Goal: Complete application form

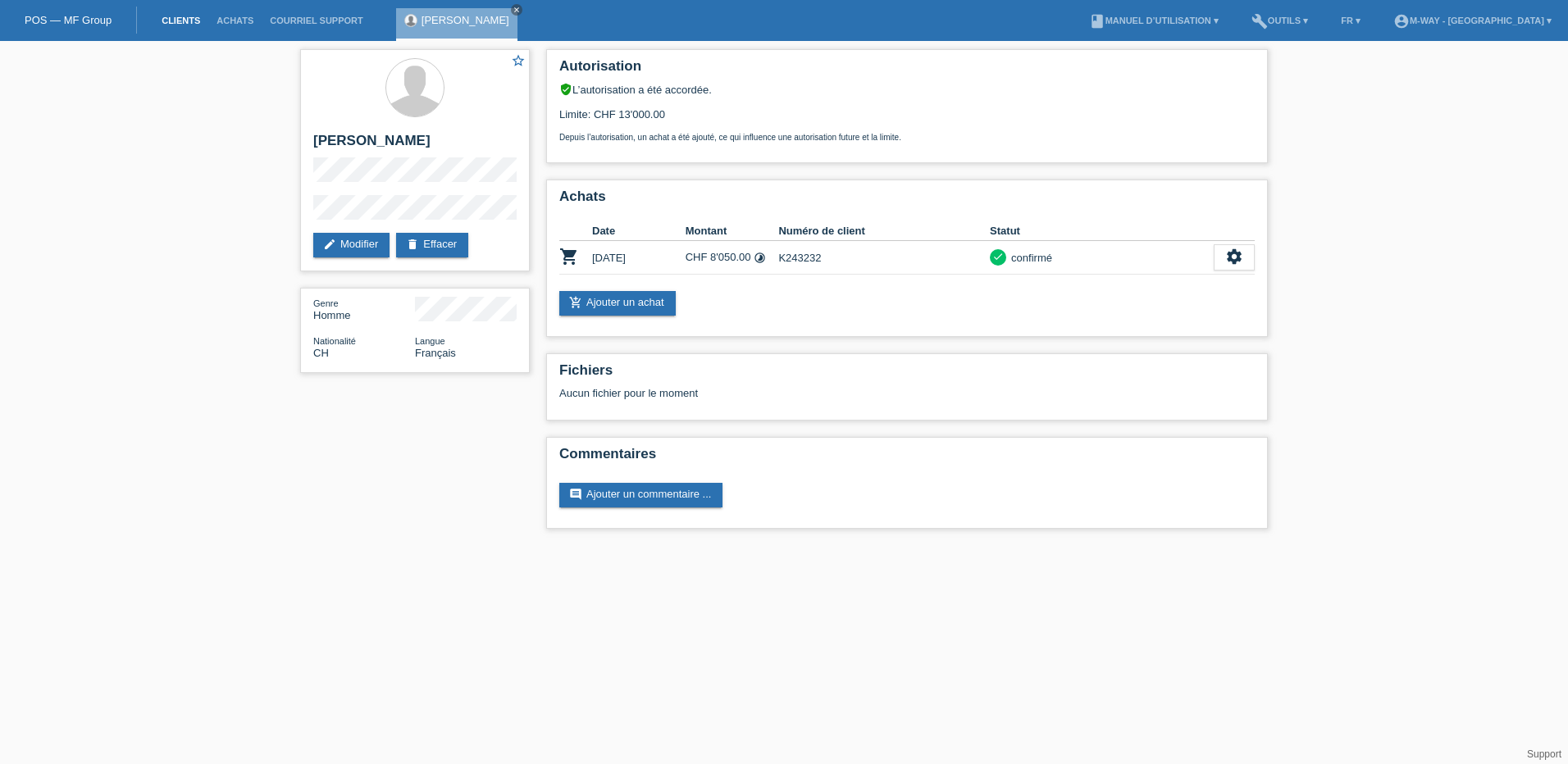
click at [181, 20] on link "Clients" at bounding box center [181, 20] width 55 height 10
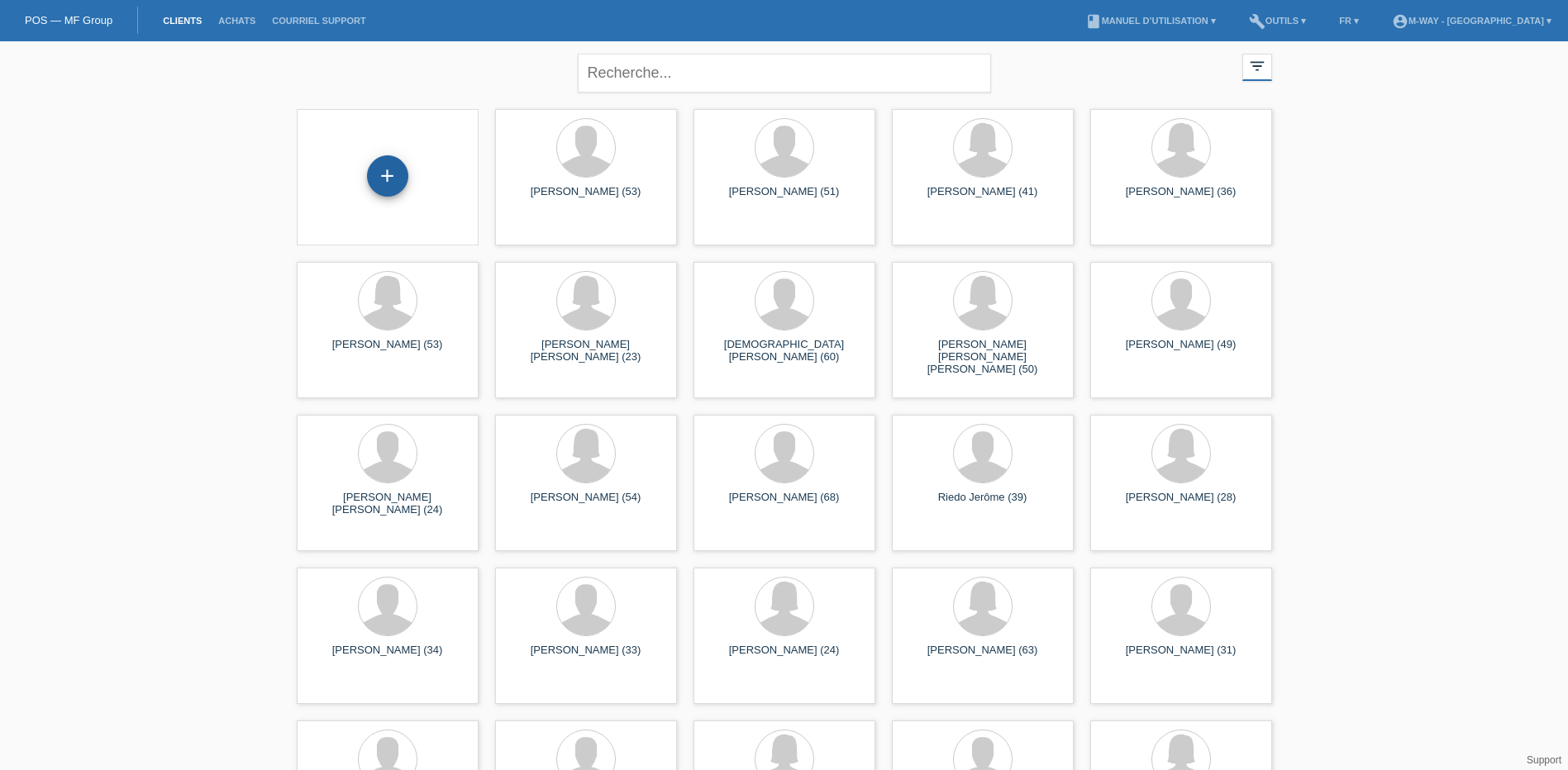
click at [390, 174] on div "+" at bounding box center [387, 176] width 41 height 41
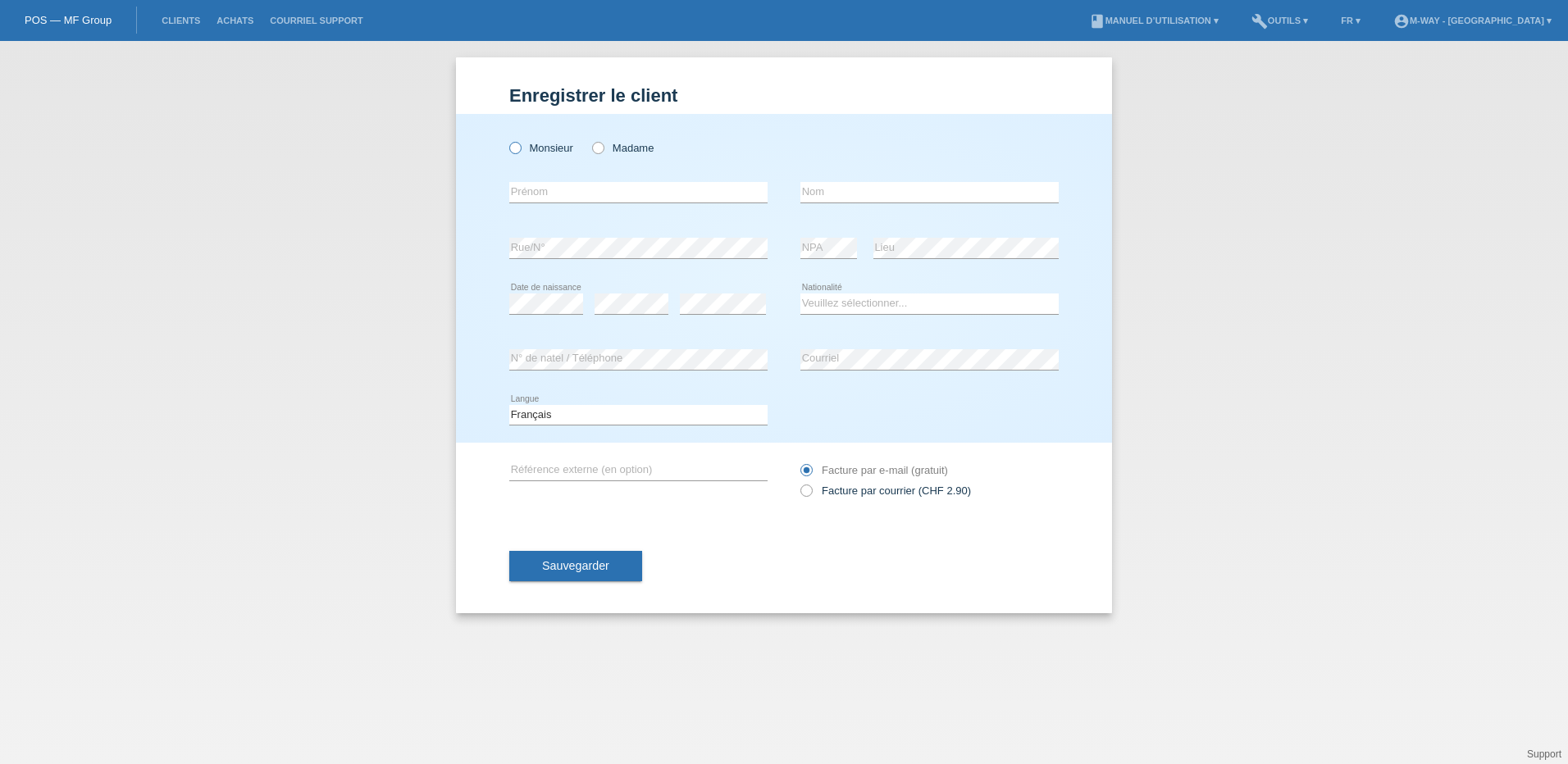
click at [506, 139] on icon at bounding box center [506, 139] width 0 height 0
click at [518, 150] on input "Monsieur" at bounding box center [514, 147] width 11 height 11
radio input "true"
click at [553, 183] on input "text" at bounding box center [638, 192] width 259 height 20
type input "Grergory"
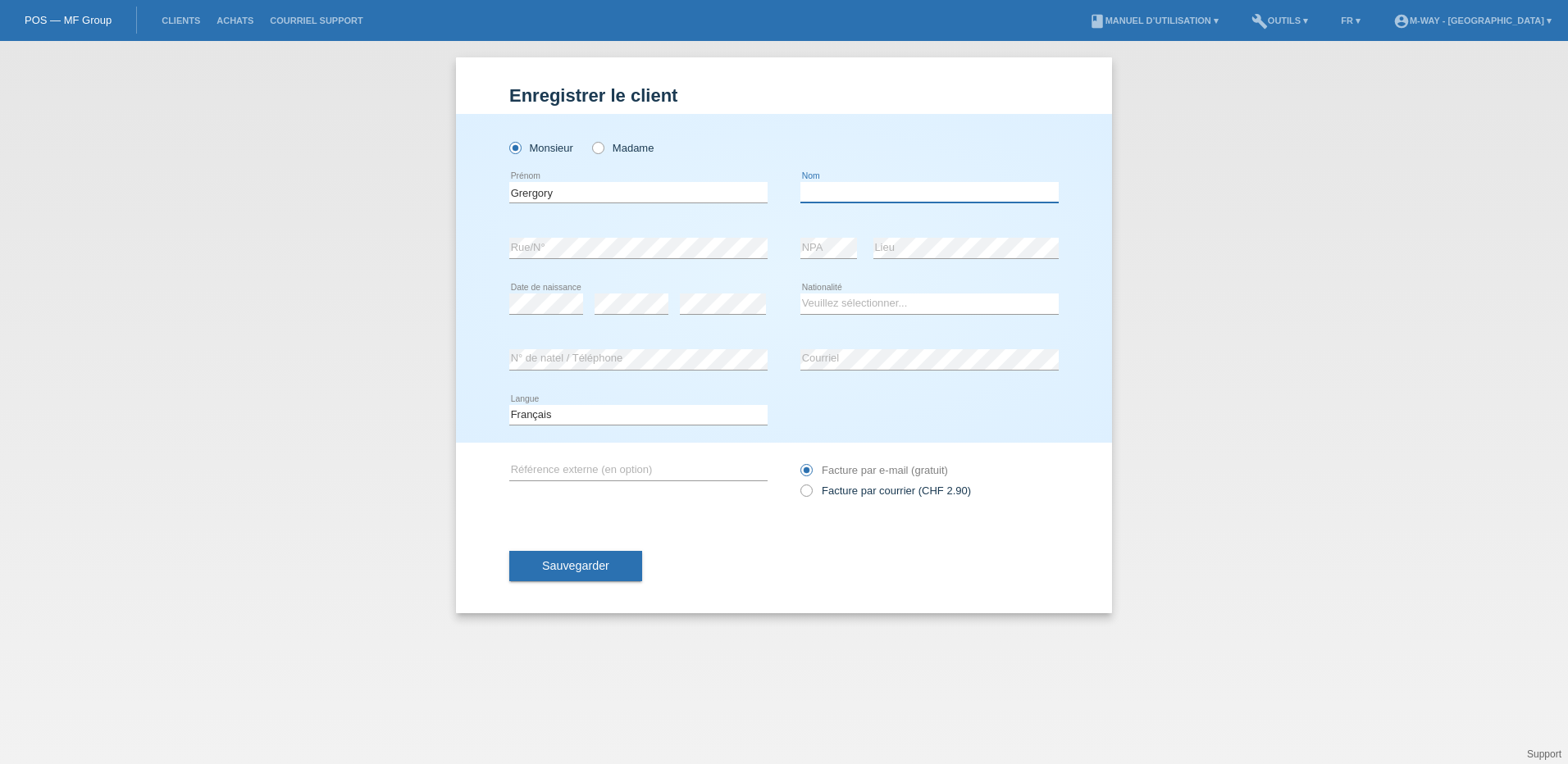
click at [828, 193] on input "text" at bounding box center [930, 192] width 259 height 20
type input "Pellissier"
click at [529, 195] on input "Grergory" at bounding box center [638, 192] width 259 height 20
click at [530, 195] on input "Grergory" at bounding box center [638, 192] width 259 height 20
type input "[PERSON_NAME]"
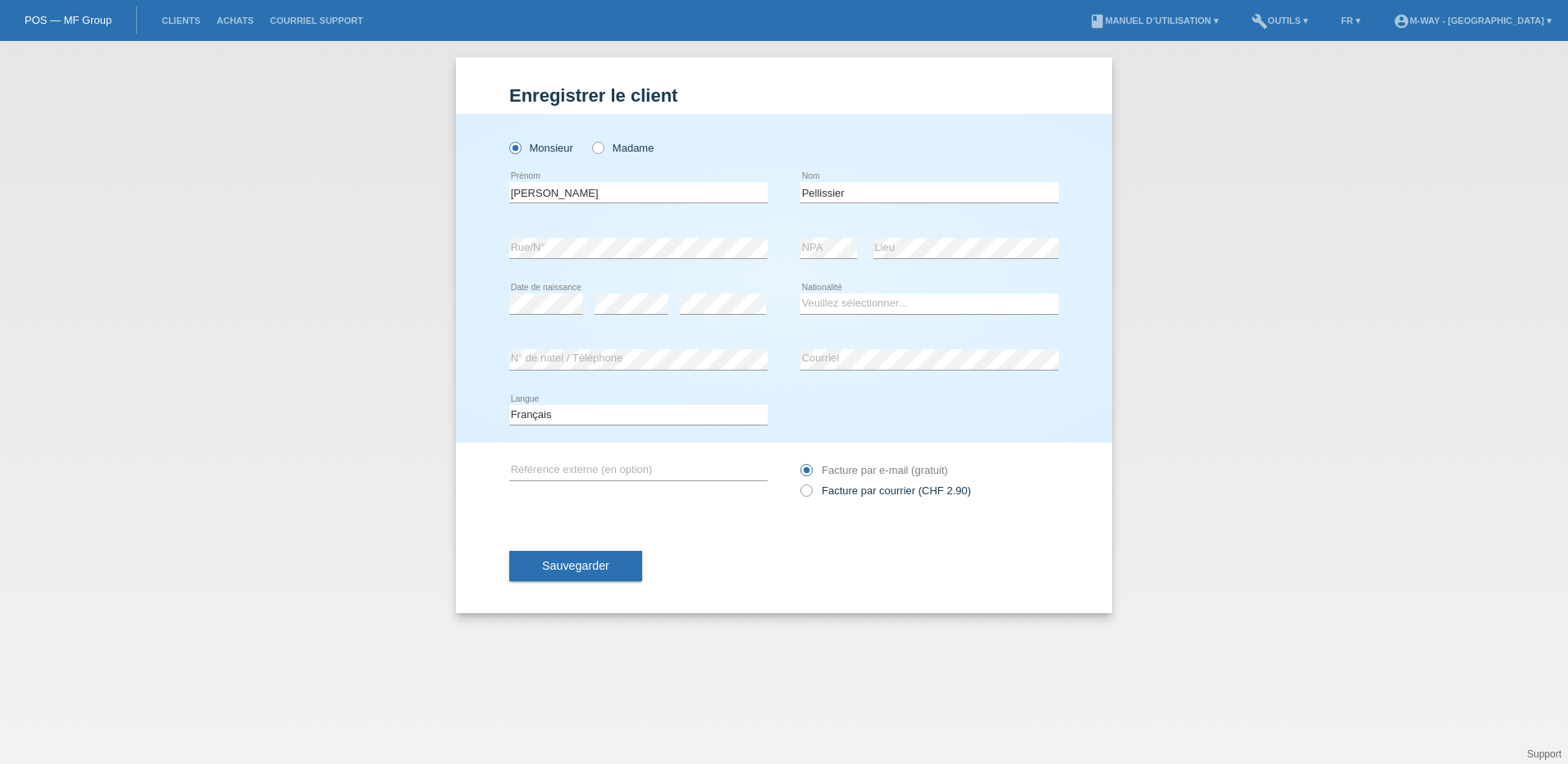
click at [729, 292] on div "error" at bounding box center [722, 304] width 86 height 56
click at [841, 305] on select "Veuillez sélectionner... Suisse Allemagne Autriche Liechtenstein ------------ A…" at bounding box center [930, 304] width 259 height 19
select select "CH"
click at [800, 294] on select "Veuillez sélectionner... Suisse Allemagne Autriche Liechtenstein ------------ A…" at bounding box center [930, 304] width 259 height 19
click at [584, 561] on span "Sauvegarder" at bounding box center [575, 566] width 67 height 13
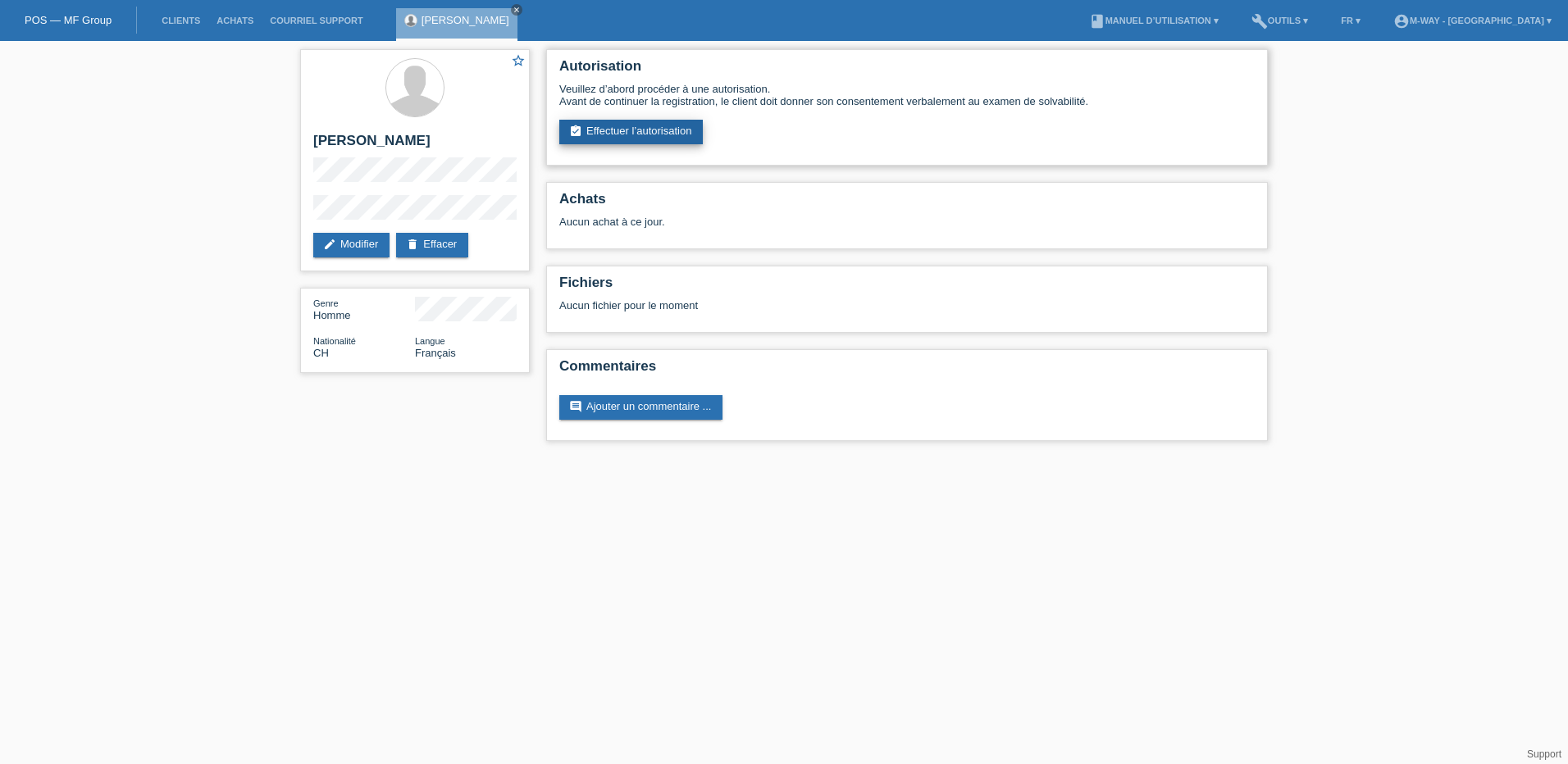
click at [678, 127] on link "assignment_turned_in Effectuer l’autorisation" at bounding box center [631, 132] width 143 height 25
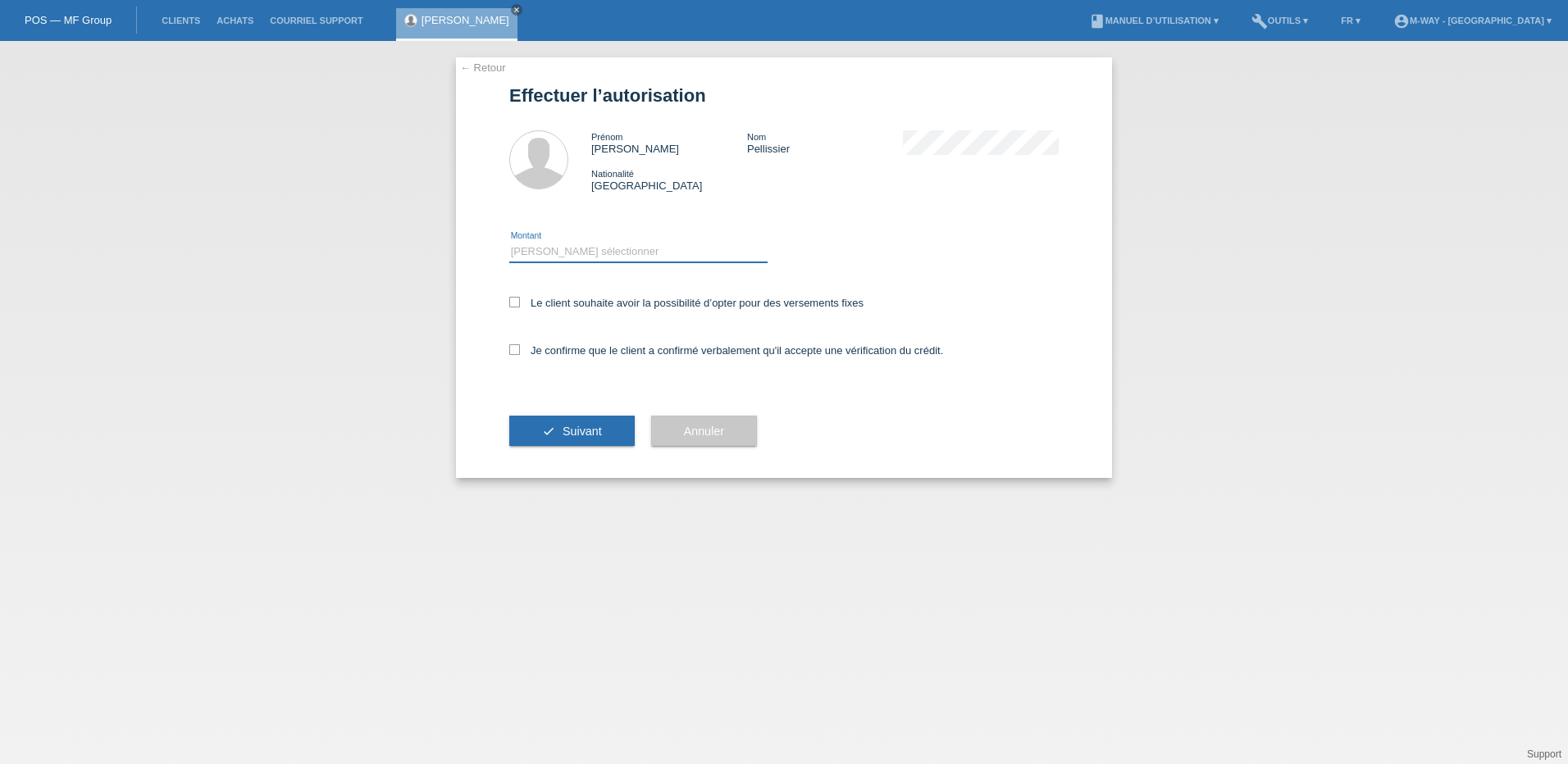
click at [561, 243] on select "Veuillez sélectionner CHF 1.00 - CHF 499.00 CHF 500.00 - CHF 1'999.00 CHF 2'000…" at bounding box center [638, 251] width 259 height 19
select select "3"
click at [509, 242] on select "Veuillez sélectionner CHF 1.00 - CHF 499.00 CHF 500.00 - CHF 1'999.00 CHF 2'000…" at bounding box center [638, 251] width 259 height 19
click at [517, 303] on icon at bounding box center [514, 302] width 11 height 11
click at [517, 303] on input "Le client souhaite avoir la possibilité d’opter pour des versements fixes" at bounding box center [514, 302] width 11 height 11
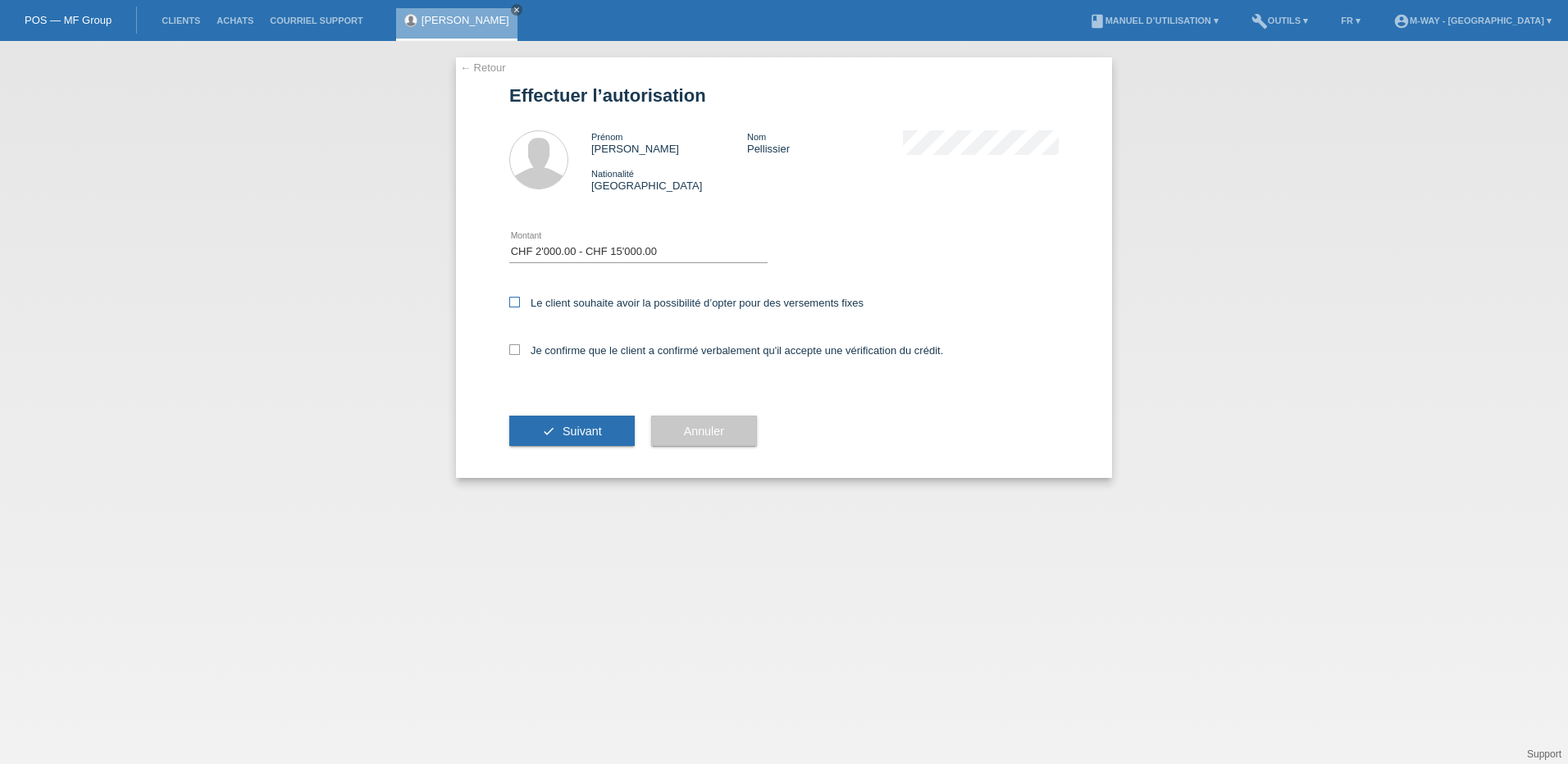
checkbox input "true"
click at [513, 349] on icon at bounding box center [514, 350] width 11 height 11
click at [513, 349] on input "Je confirme que le client a confirmé verbalement qu'il accepte une vérification…" at bounding box center [514, 350] width 11 height 11
checkbox input "true"
click at [570, 435] on span "Suivant" at bounding box center [582, 431] width 39 height 13
